Goal: Use online tool/utility: Utilize a website feature to perform a specific function

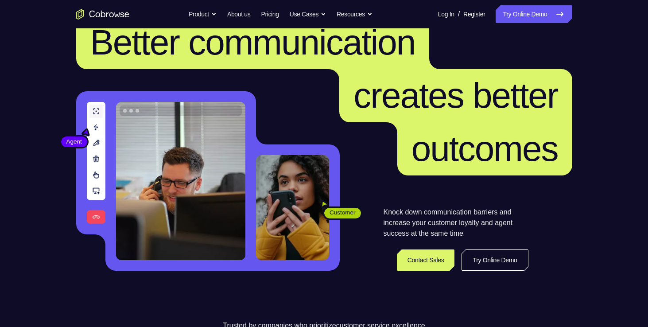
scroll to position [23, 0]
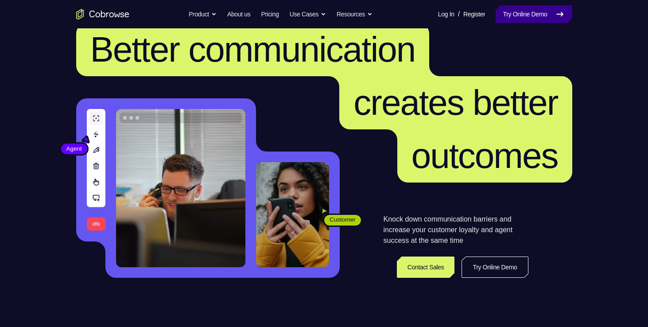
click at [541, 13] on link "Try Online Demo" at bounding box center [534, 14] width 76 height 18
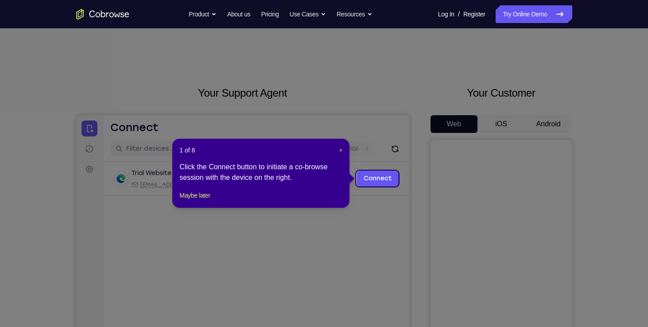
click at [340, 153] on span "×" at bounding box center [341, 150] width 4 height 7
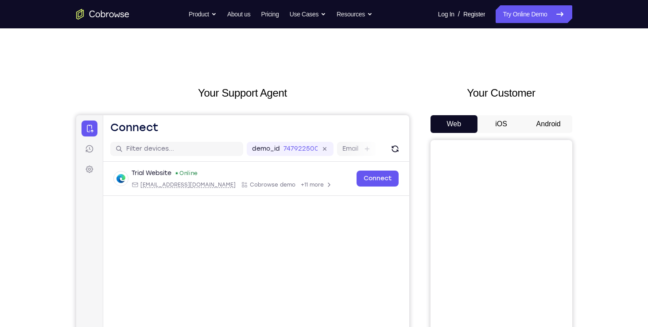
click at [537, 118] on button "Android" at bounding box center [548, 124] width 47 height 18
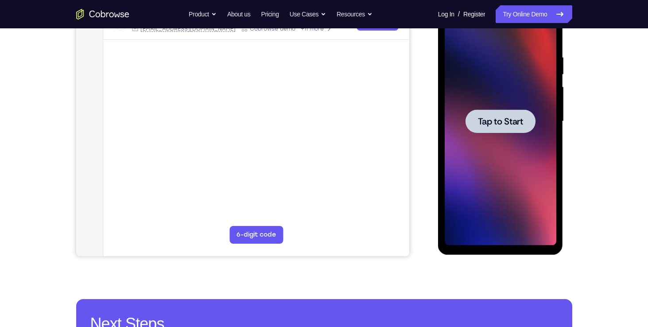
click at [510, 124] on span "Tap to Start" at bounding box center [500, 121] width 45 height 9
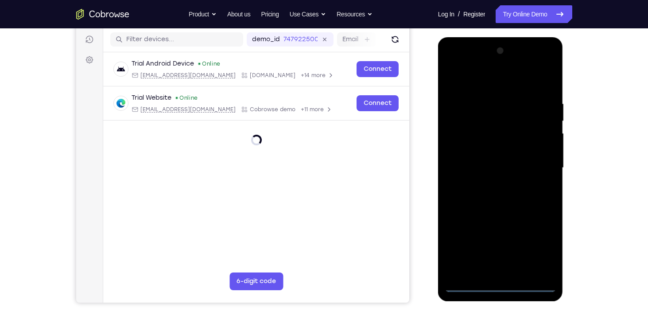
scroll to position [111, 0]
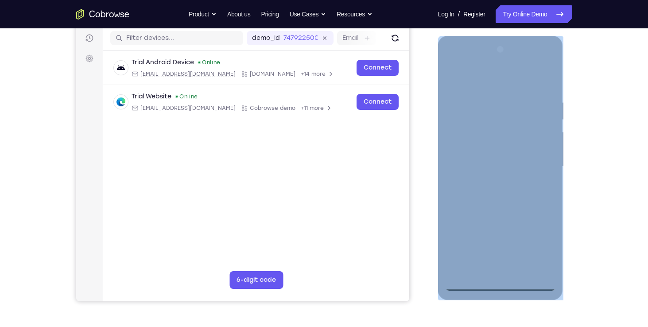
drag, startPoint x: 501, startPoint y: 291, endPoint x: 500, endPoint y: 285, distance: 5.8
click at [500, 285] on div at bounding box center [500, 168] width 125 height 264
click at [500, 285] on div at bounding box center [501, 167] width 112 height 248
click at [543, 246] on div at bounding box center [501, 167] width 112 height 248
click at [487, 82] on div at bounding box center [501, 167] width 112 height 248
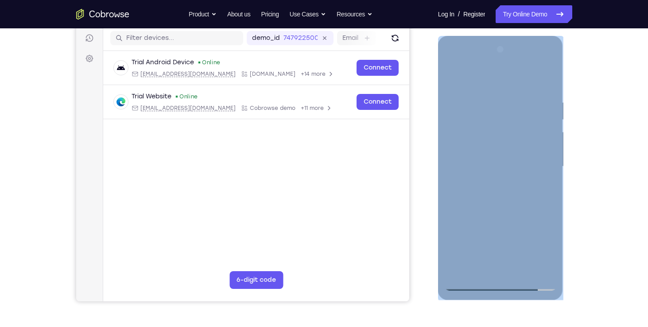
click at [534, 167] on div at bounding box center [501, 167] width 112 height 248
click at [492, 181] on div at bounding box center [501, 167] width 112 height 248
click at [477, 153] on div at bounding box center [501, 167] width 112 height 248
click at [474, 152] on div at bounding box center [501, 167] width 112 height 248
click at [495, 167] on div at bounding box center [501, 167] width 112 height 248
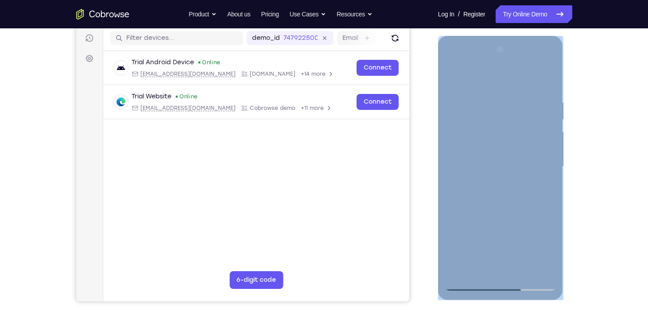
click at [495, 191] on div at bounding box center [501, 167] width 112 height 248
click at [498, 208] on div at bounding box center [501, 167] width 112 height 248
click at [484, 156] on div at bounding box center [501, 167] width 112 height 248
click at [472, 118] on div at bounding box center [501, 167] width 112 height 248
click at [496, 143] on div at bounding box center [501, 167] width 112 height 248
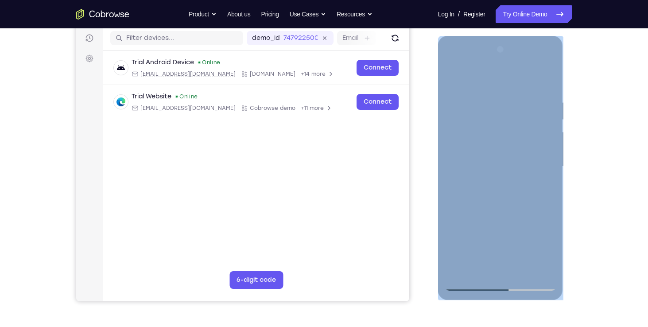
click at [502, 200] on div at bounding box center [501, 167] width 112 height 248
click at [549, 66] on div at bounding box center [501, 167] width 112 height 248
click at [457, 58] on div at bounding box center [501, 167] width 112 height 248
click at [446, 78] on div at bounding box center [501, 167] width 112 height 248
click at [488, 267] on div at bounding box center [501, 167] width 112 height 248
